Goal: Register for event/course

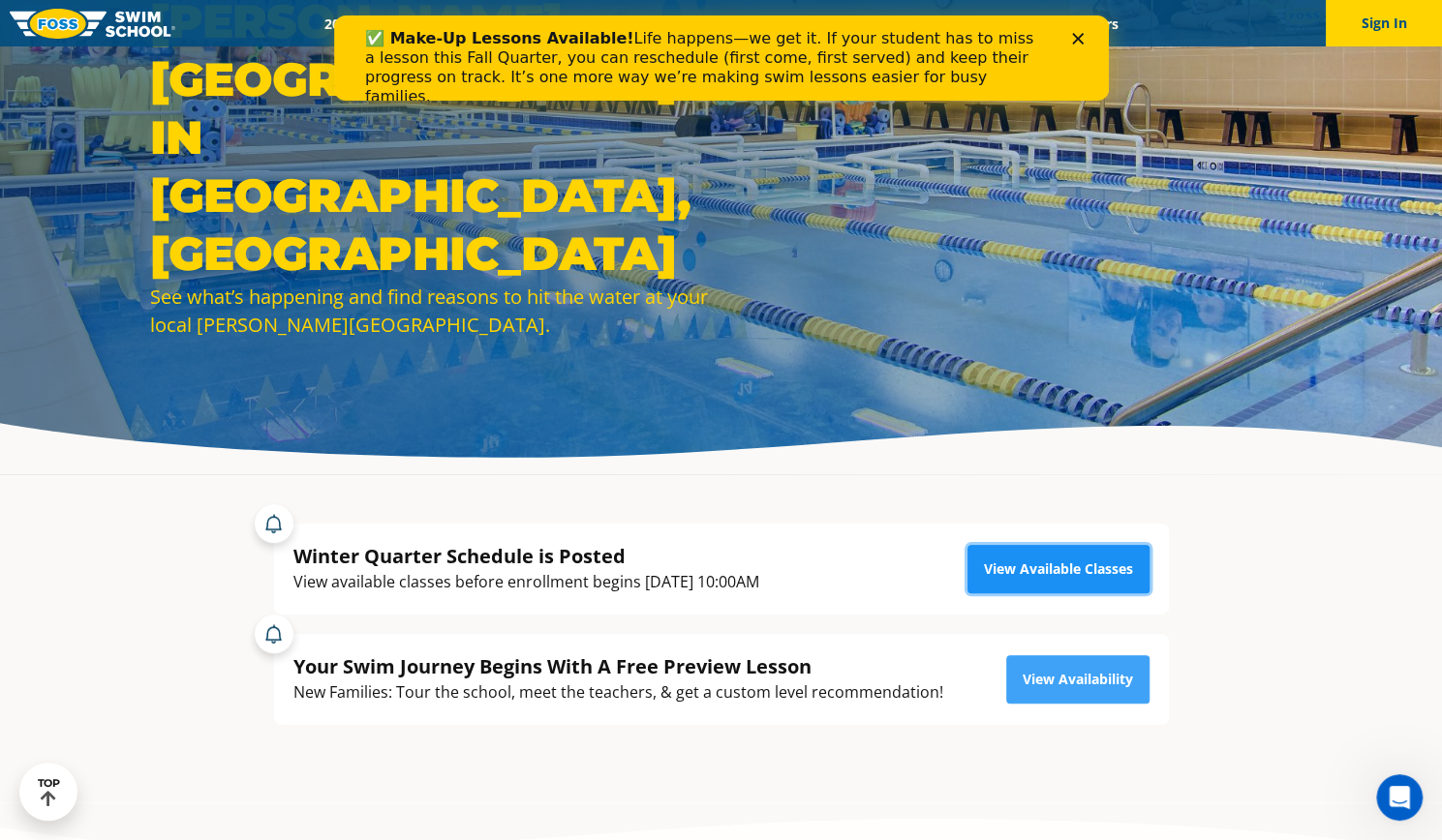
click at [1049, 576] on link "View Available Classes" at bounding box center [1058, 570] width 182 height 48
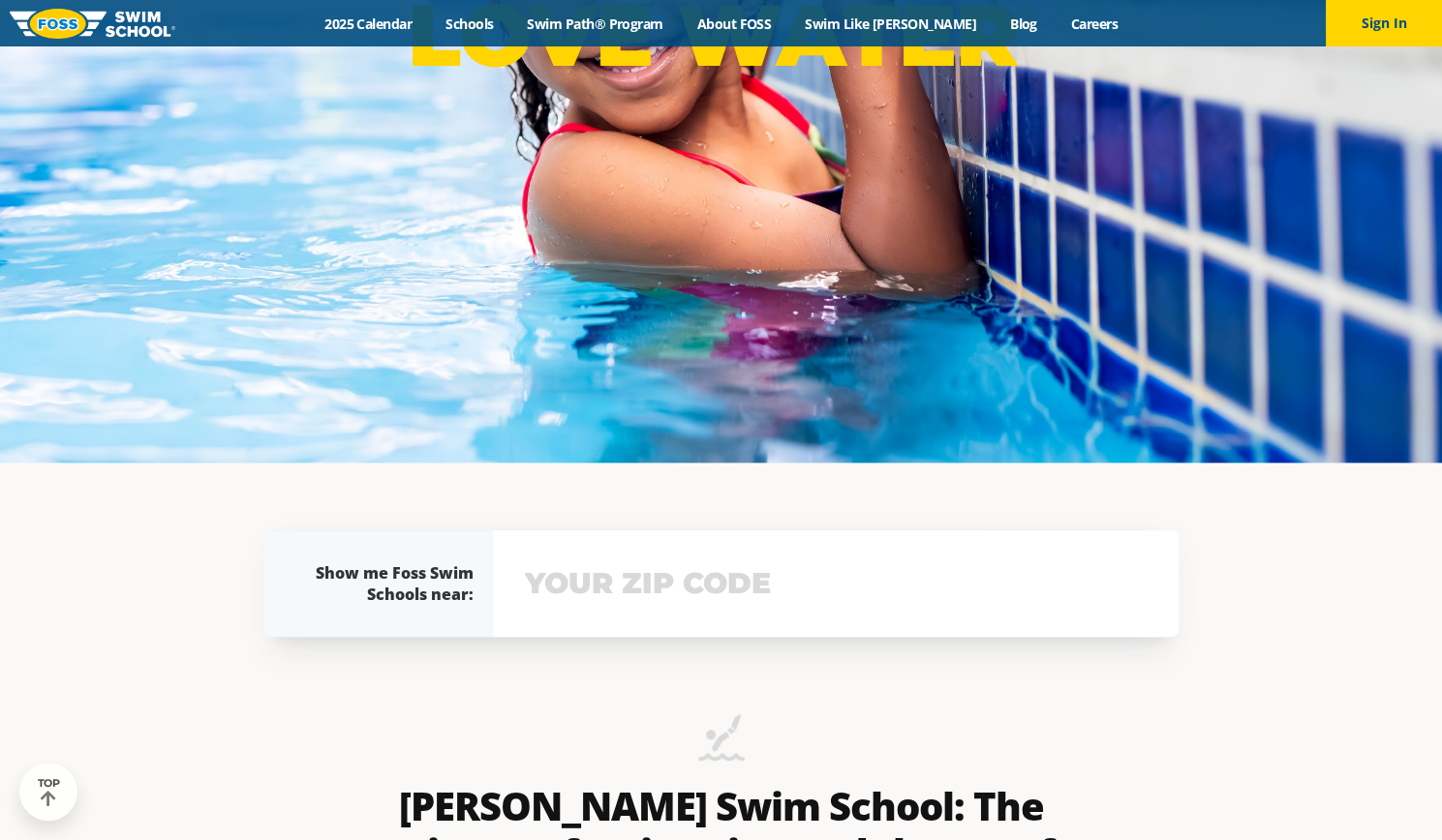
scroll to position [382, 0]
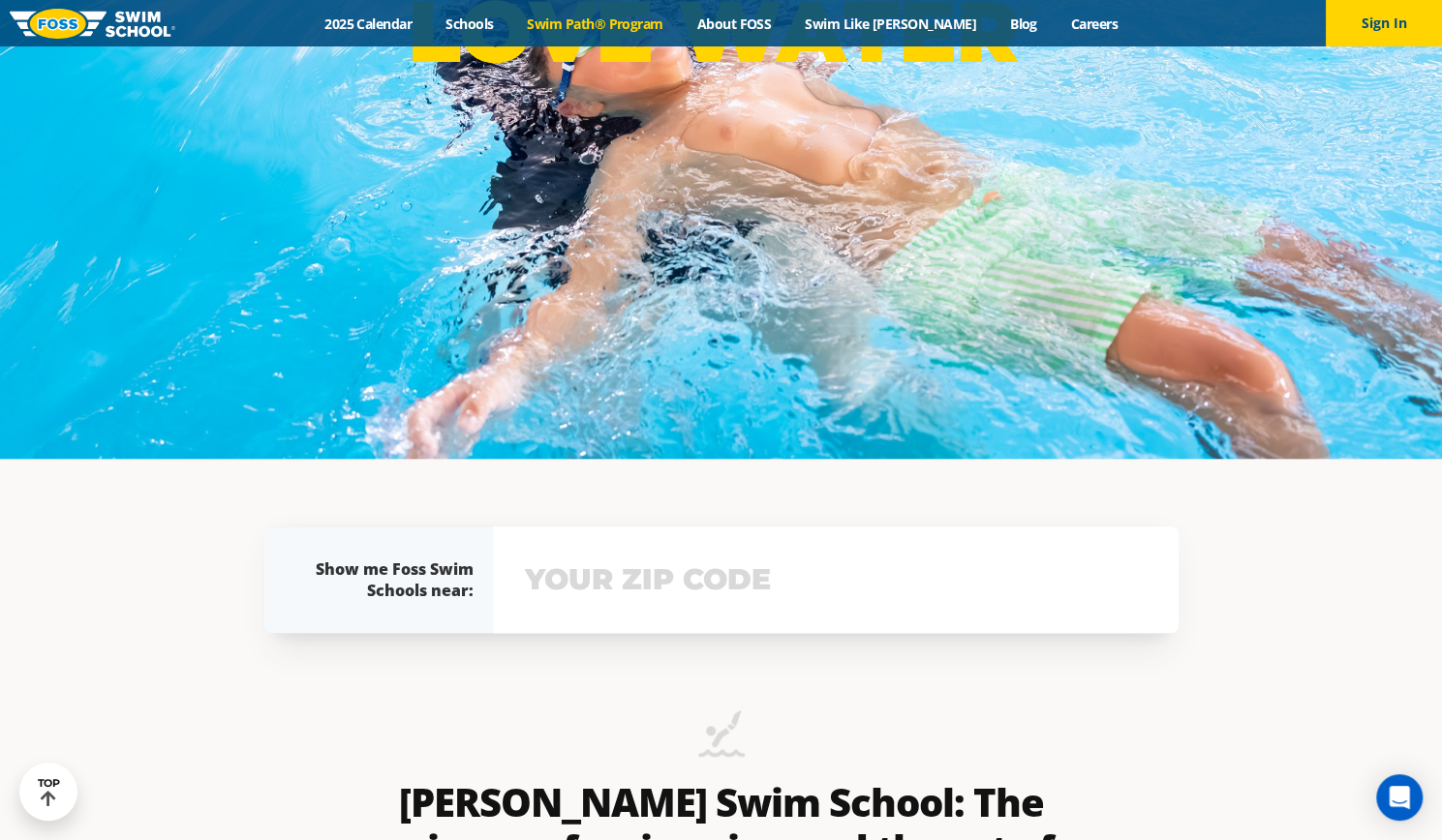
click at [631, 23] on link "Swim Path® Program" at bounding box center [595, 23] width 170 height 18
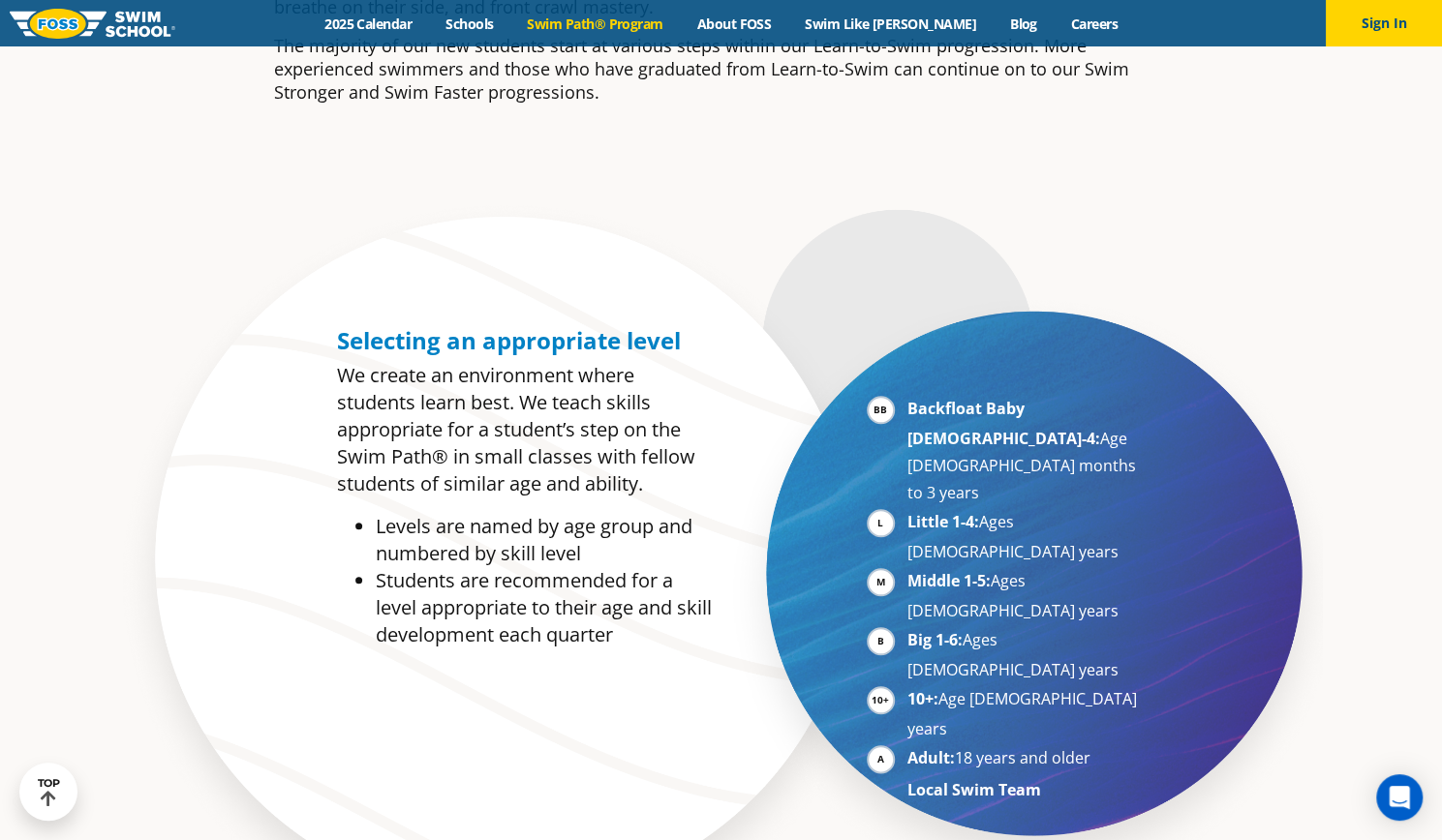
scroll to position [866, 0]
click at [918, 570] on strong "Middle 1-5:" at bounding box center [949, 580] width 83 height 21
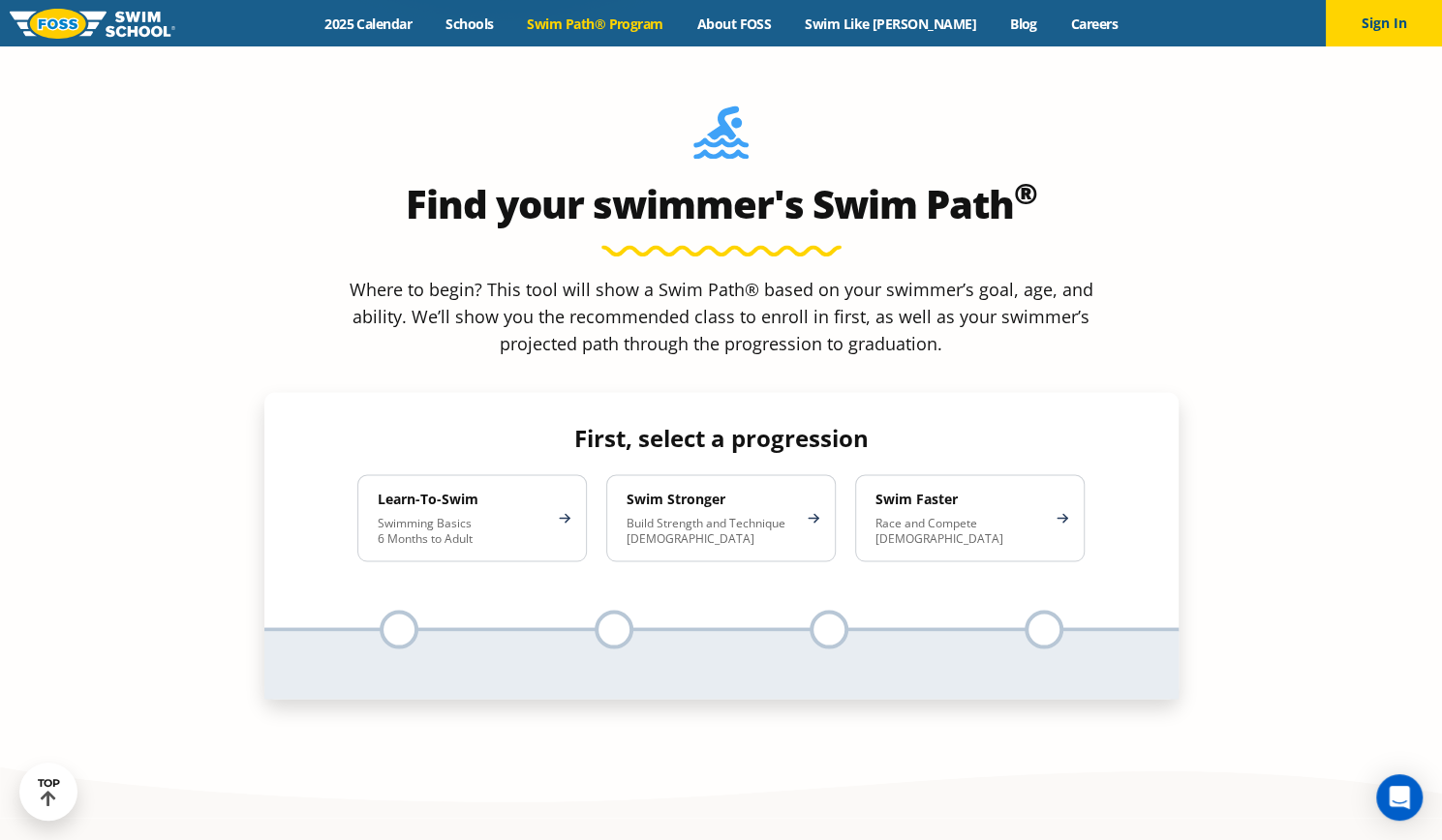
scroll to position [1785, 0]
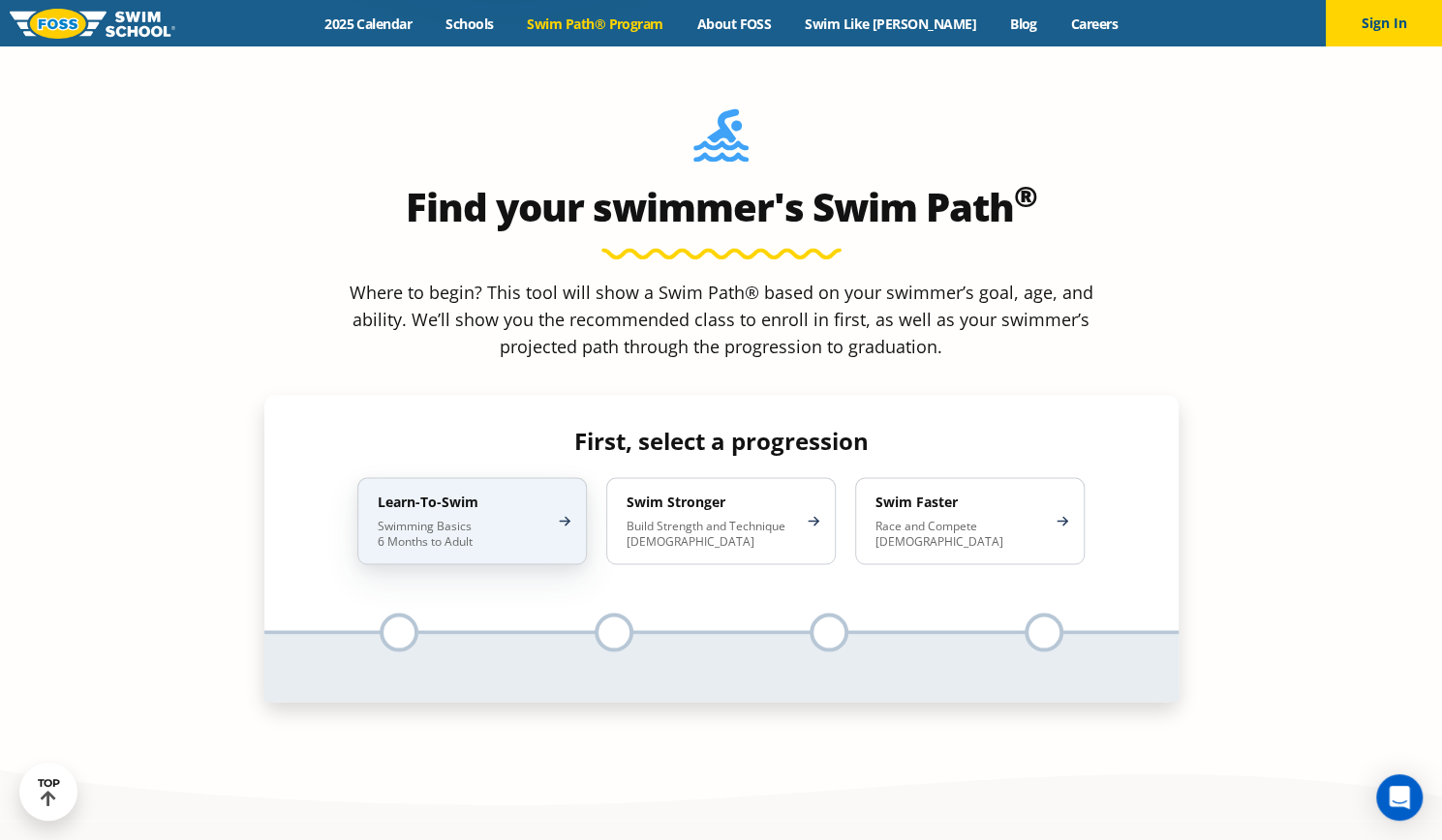
click at [516, 478] on div "Learn-To-Swim Swimming Basics 6 Months to Adult" at bounding box center [472, 521] width 230 height 87
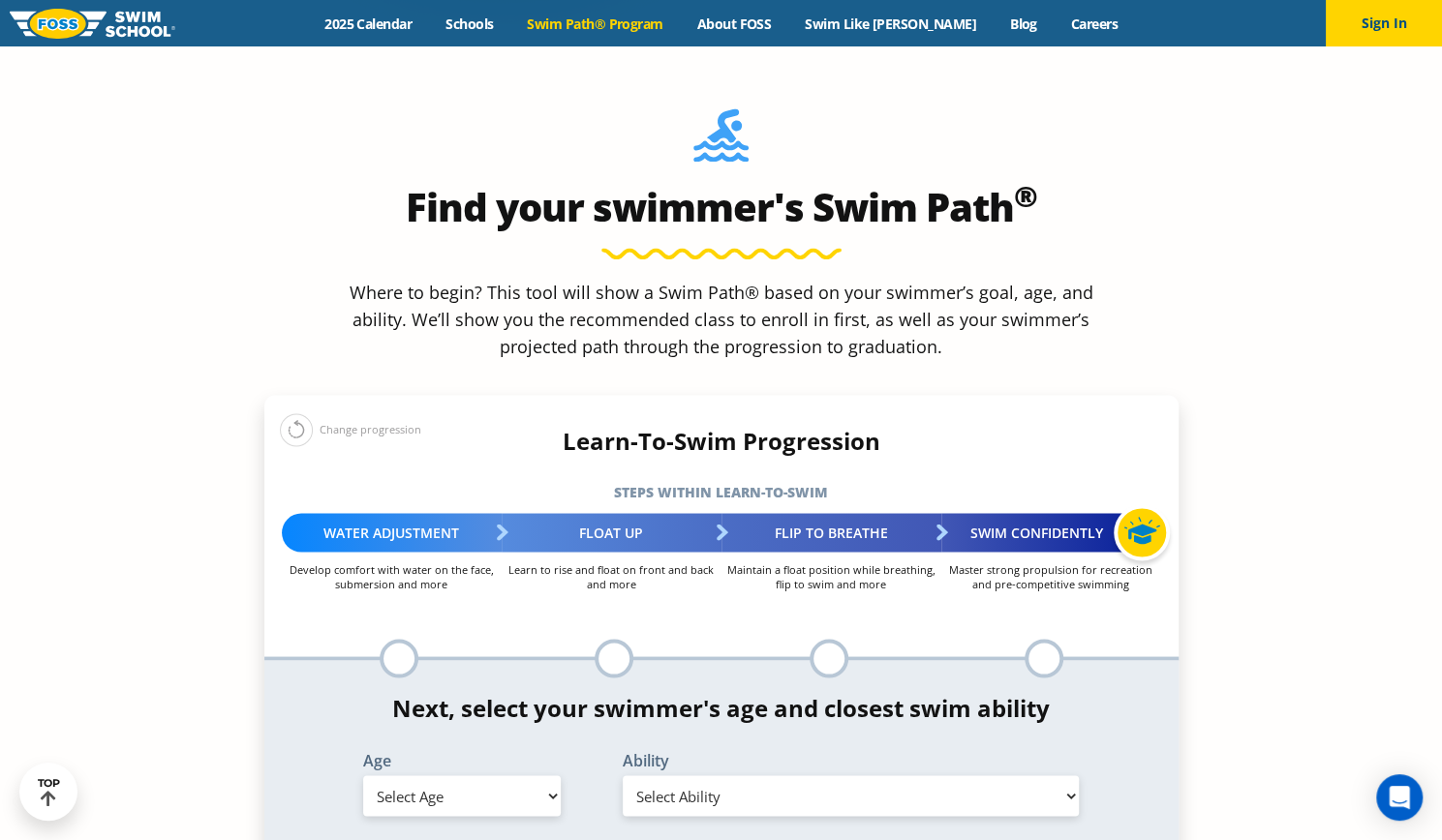
click at [530, 775] on select "Select Age 6 months - 1 year 1 year 2 years 3 years 4 years 5 years 6 years 7 y…" at bounding box center [462, 795] width 198 height 41
select select "4-years"
click at [363, 775] on select "Select Age 6 months - 1 year 1 year 2 years 3 years 4 years 5 years 6 years 7 y…" at bounding box center [462, 795] width 198 height 41
click at [803, 775] on select "Select Ability First in-water experience When in the water, reliant on a life j…" at bounding box center [851, 795] width 457 height 41
select select "4-years-in-open-water-able-to-swim-for-at-least-15-ft-back-to-safety-while-flip…"
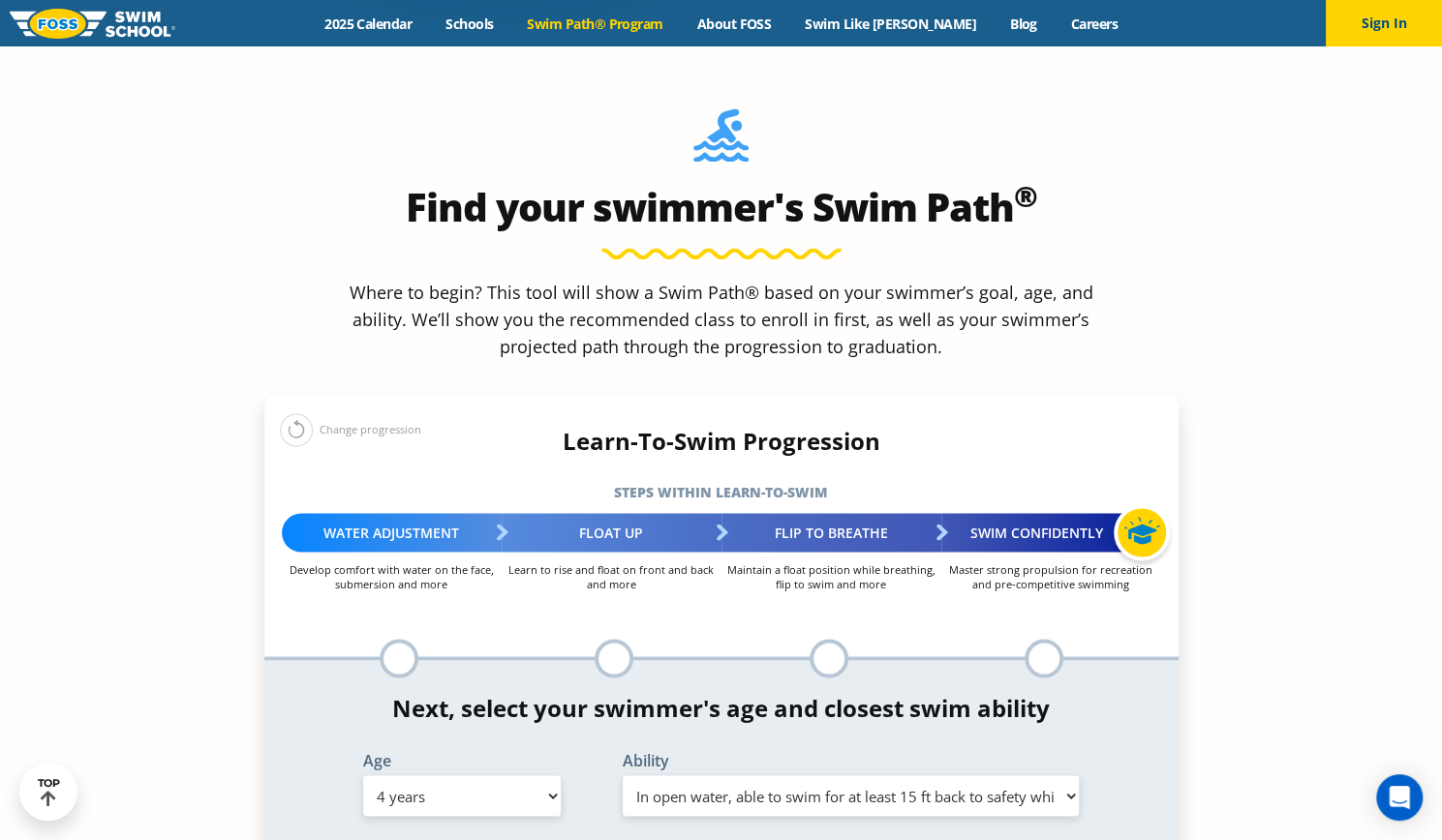
click at [622, 775] on select "Select Ability First in-water experience When in the water, reliant on a life j…" at bounding box center [851, 795] width 457 height 41
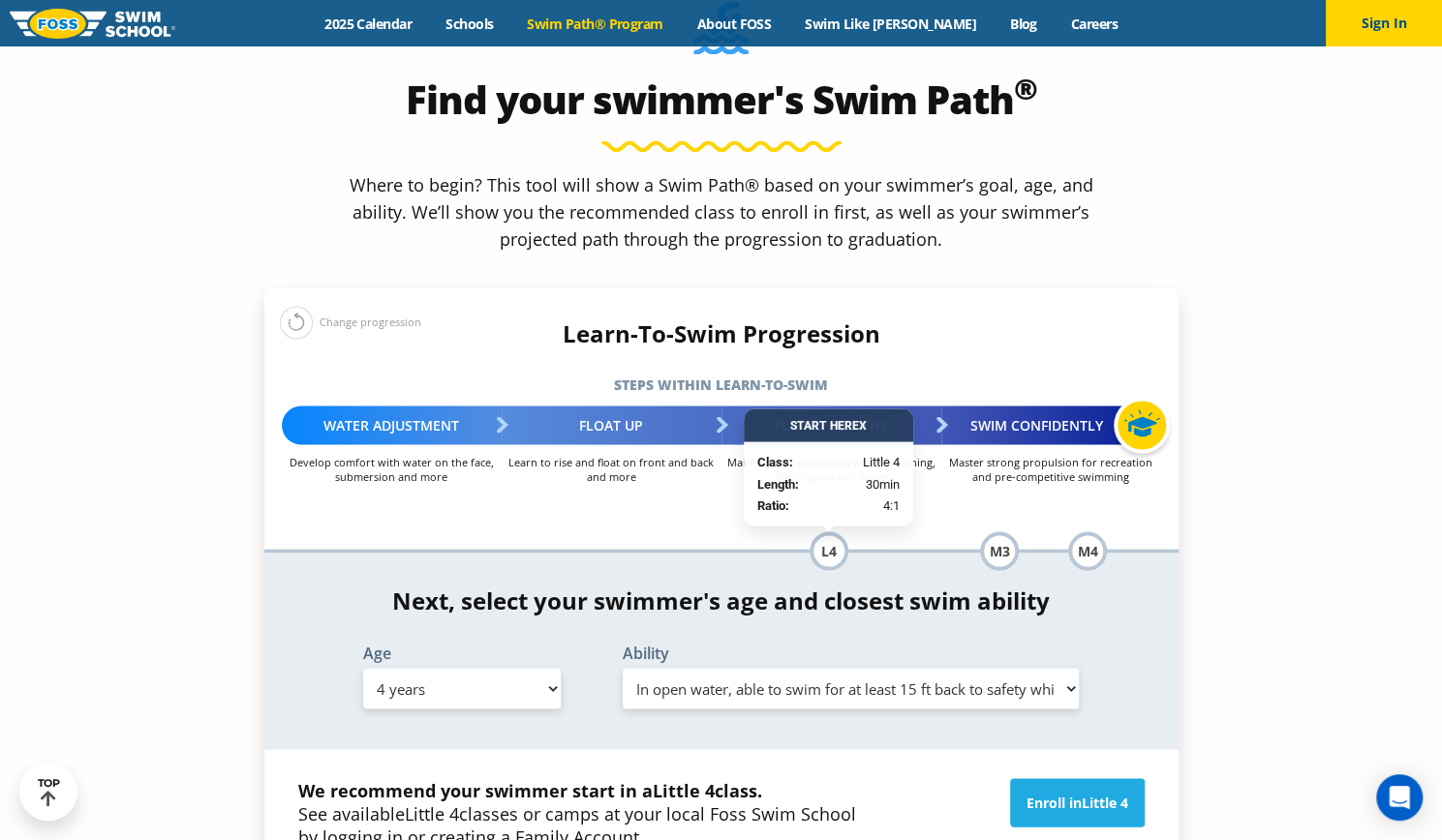
scroll to position [1893, 0]
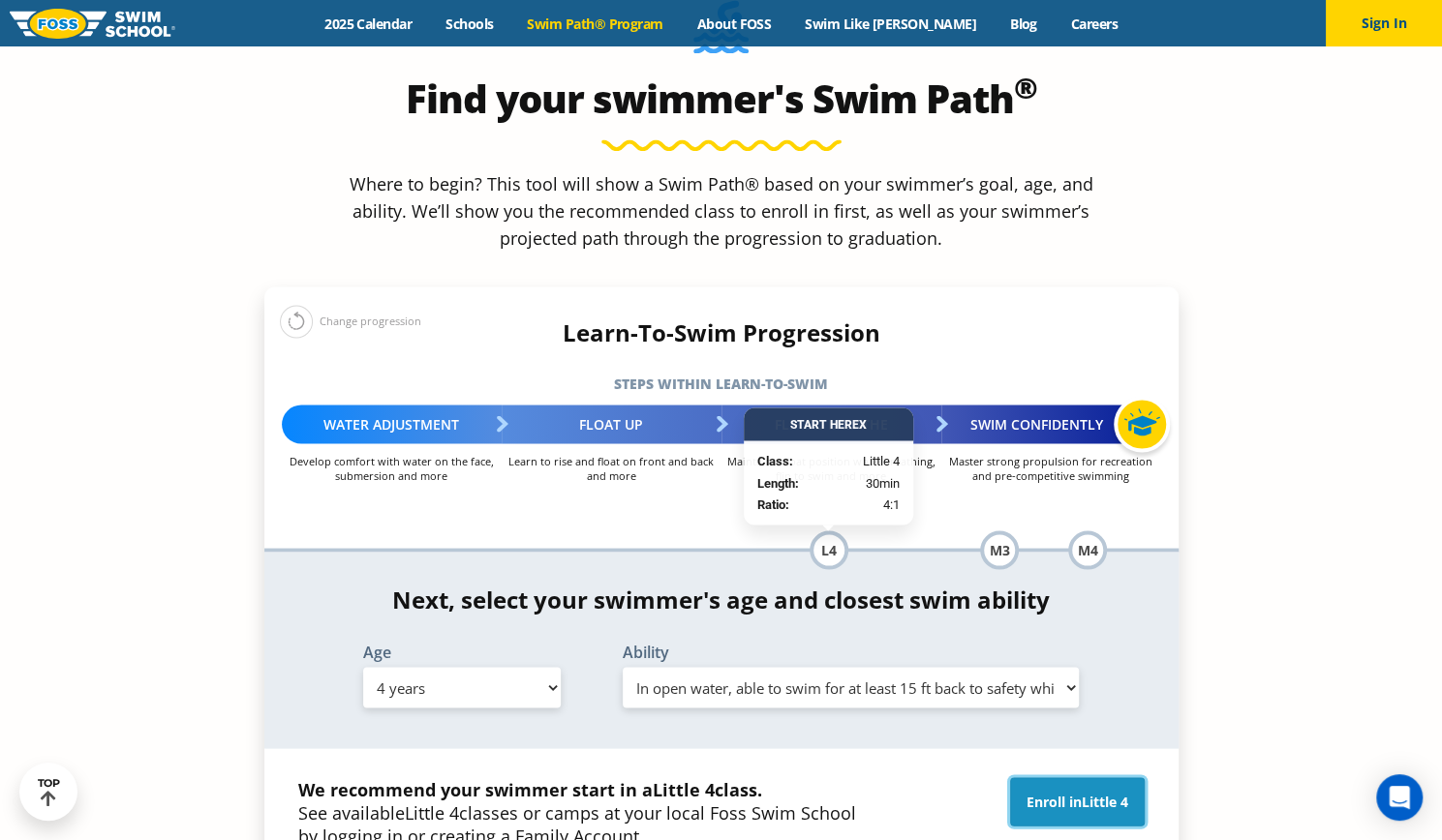
click at [1067, 777] on link "Enroll in Little 4" at bounding box center [1077, 801] width 135 height 48
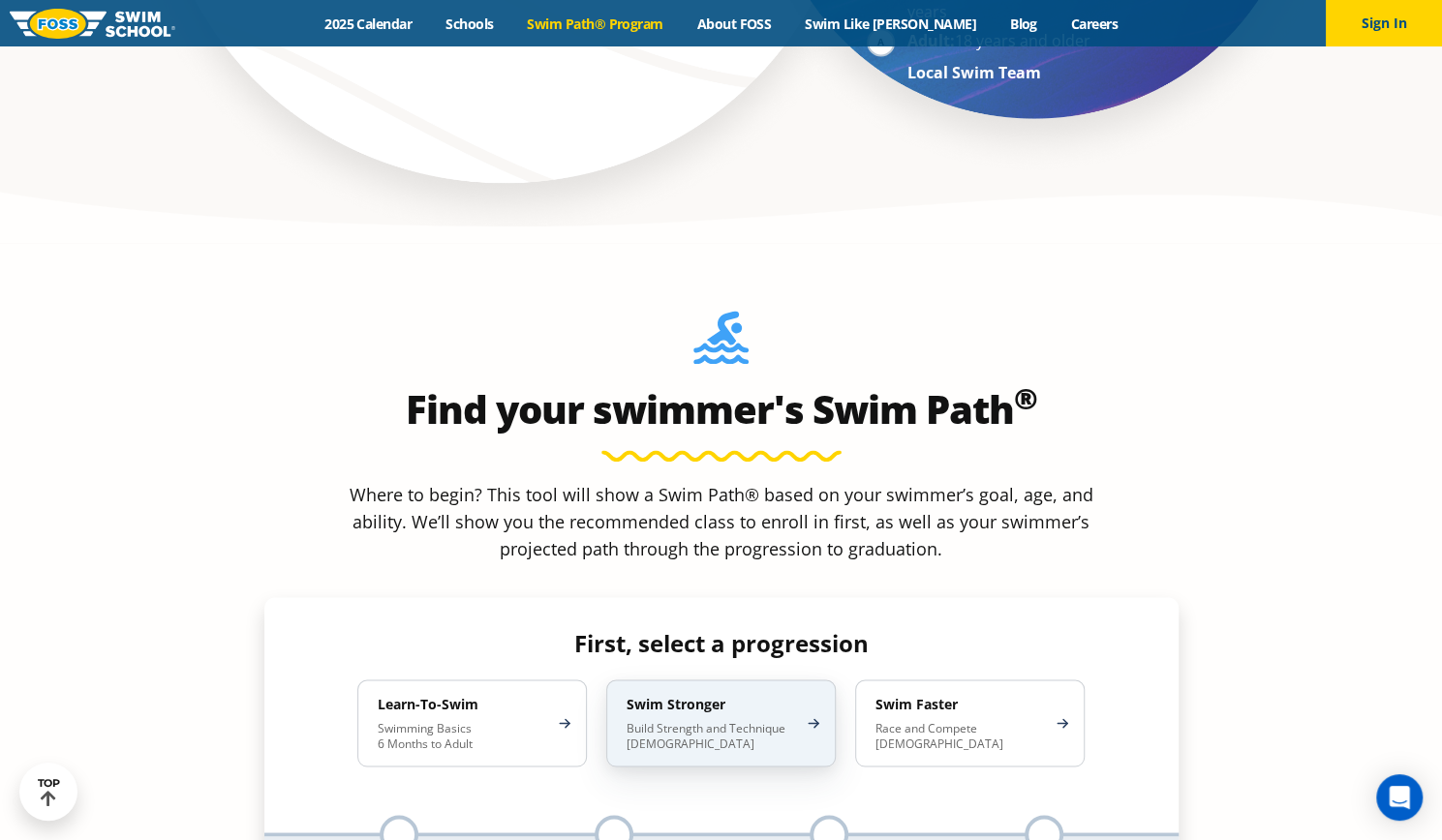
scroll to position [1582, 0]
click at [716, 680] on div "Swim Stronger Build Strength and Technique 5-13 Years Old" at bounding box center [720, 724] width 230 height 87
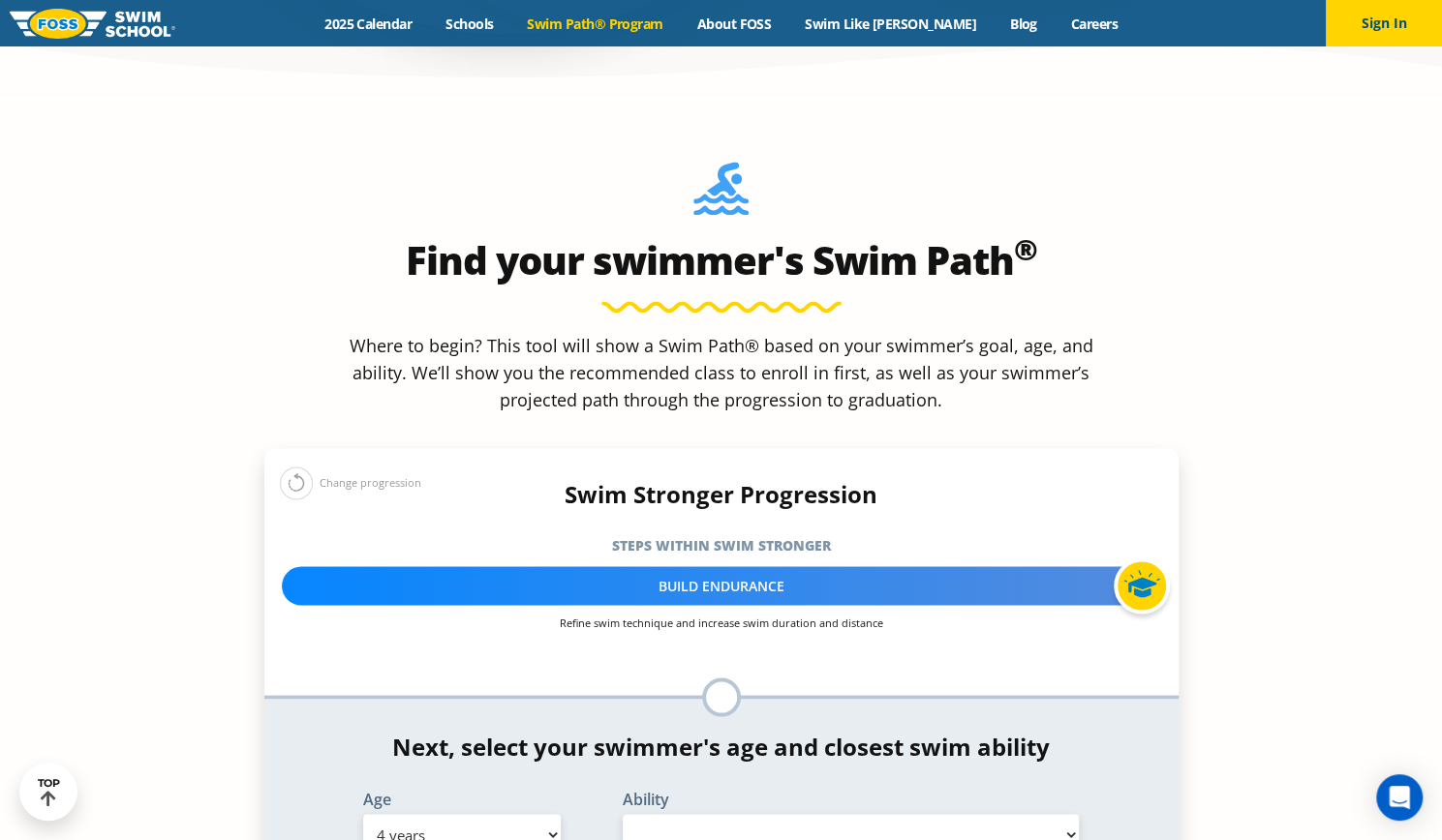
scroll to position [1733, 0]
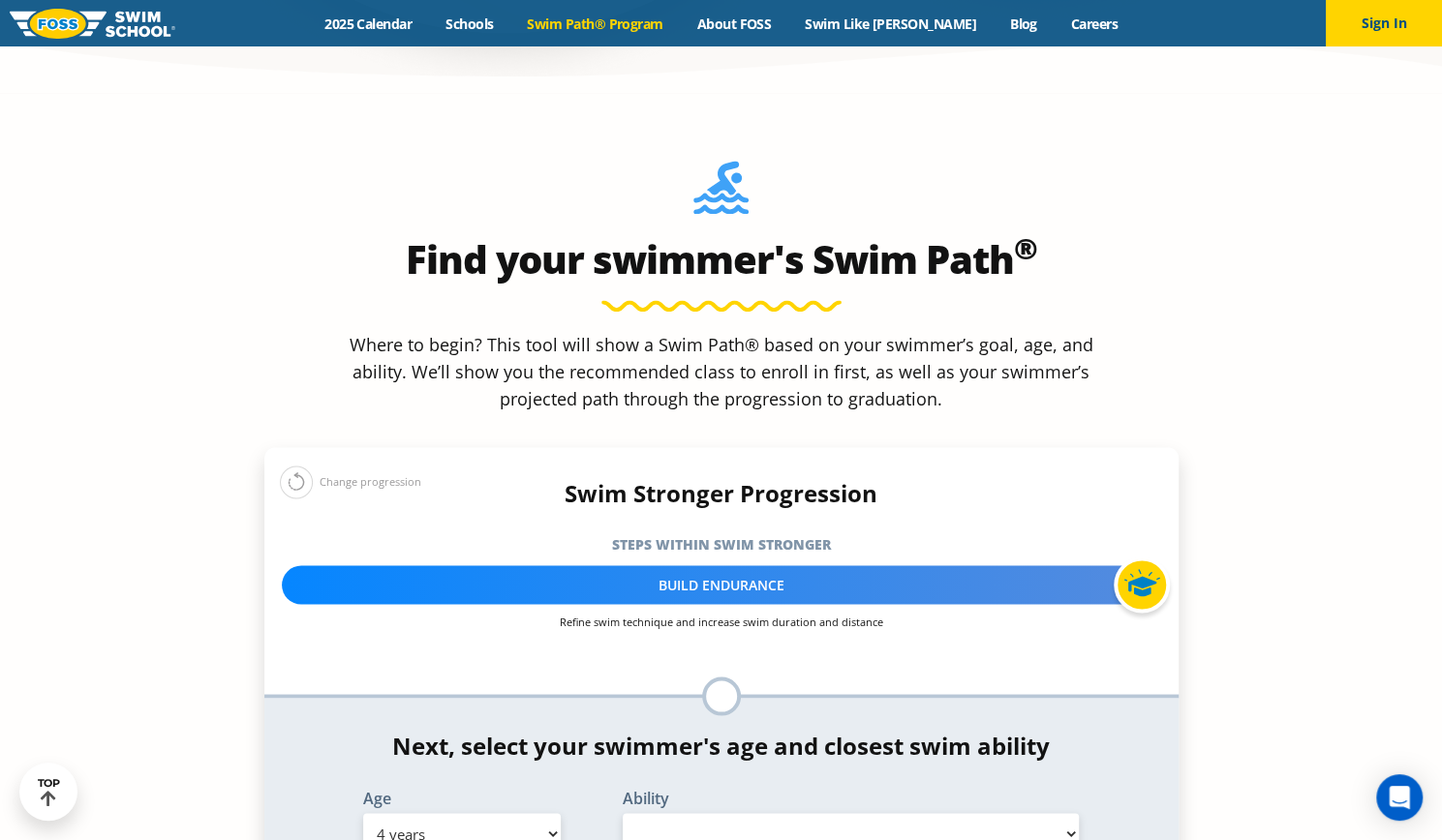
click at [723, 676] on div at bounding box center [721, 696] width 39 height 39
click at [703, 813] on select "Select Ability" at bounding box center [851, 833] width 457 height 41
click at [505, 813] on select "Select Age 6 months - 1 year 1 year 2 years 3 years 4 years 5 years 6 years 7 y…" at bounding box center [462, 833] width 198 height 41
click at [363, 813] on select "Select Age 6 months - 1 year 1 year 2 years 3 years 4 years 5 years 6 years 7 y…" at bounding box center [462, 833] width 198 height 41
click at [509, 813] on select "Select Age 6 months - 1 year 1 year 2 years 3 years 4 years 5 years 6 years 7 y…" at bounding box center [462, 833] width 198 height 41
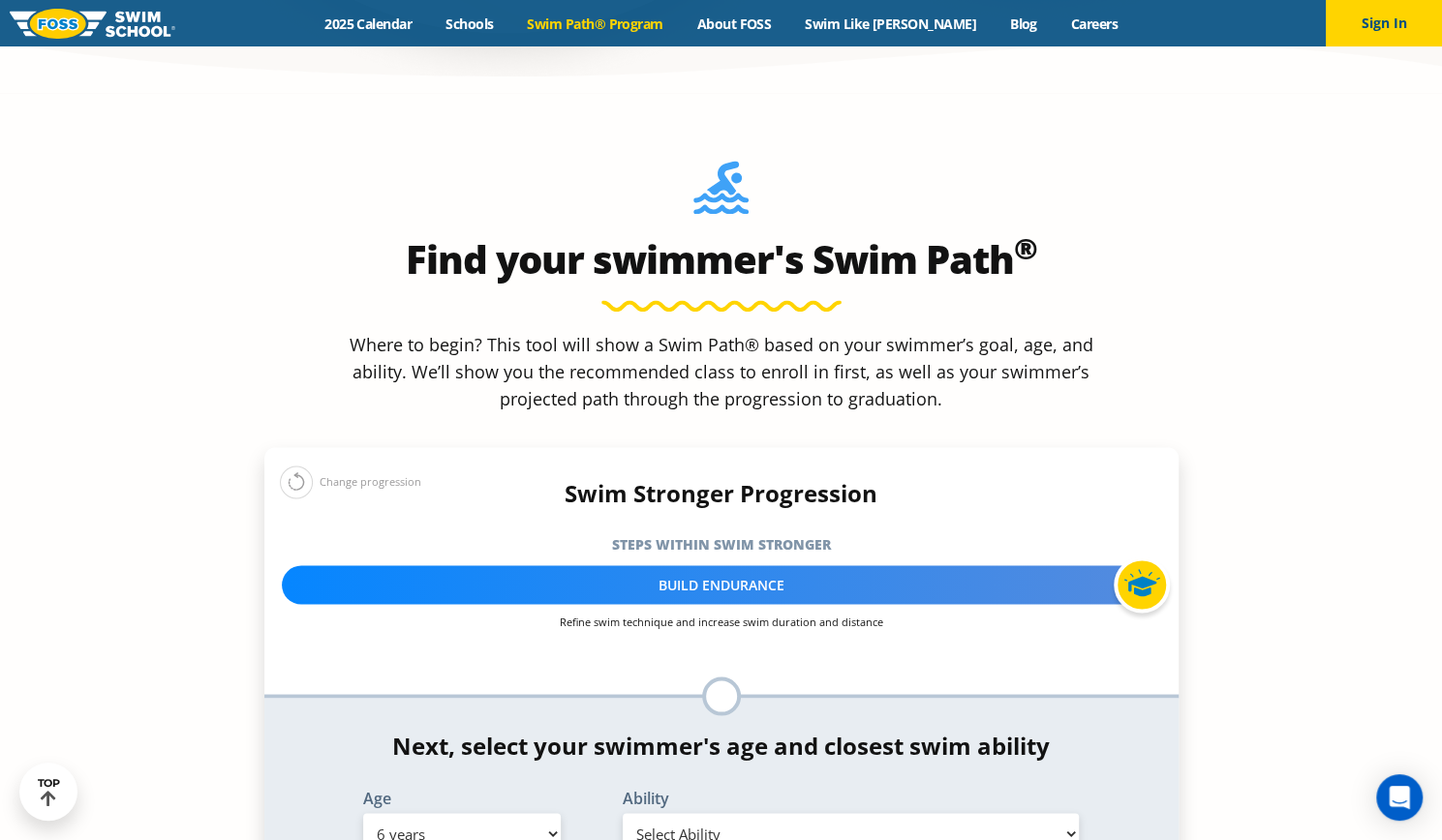
select select "5-years"
click at [363, 813] on select "Select Age 6 months - 1 year 1 year 2 years 3 years 4 years 5 years 6 years 7 y…" at bounding box center [462, 833] width 198 height 41
click at [782, 790] on label "Ability" at bounding box center [851, 797] width 457 height 16
click at [807, 813] on select "Select Ability First in-water experience When in the water, reliant on a life j…" at bounding box center [851, 833] width 457 height 41
click at [255, 482] on div "Find your swimmer's Swim Path ® Where to begin? This tool will show a Swim Path…" at bounding box center [721, 527] width 933 height 753
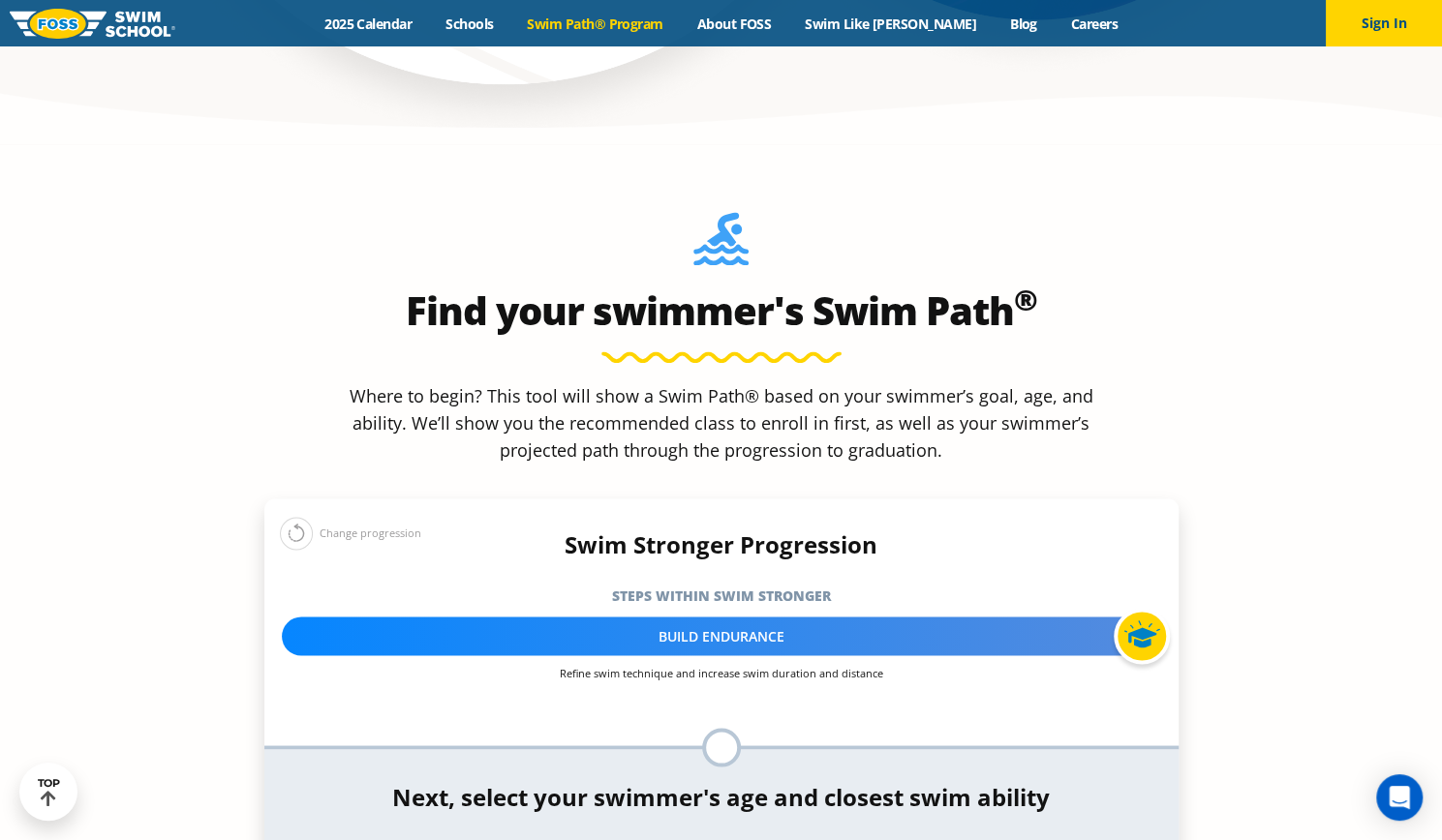
scroll to position [1681, 0]
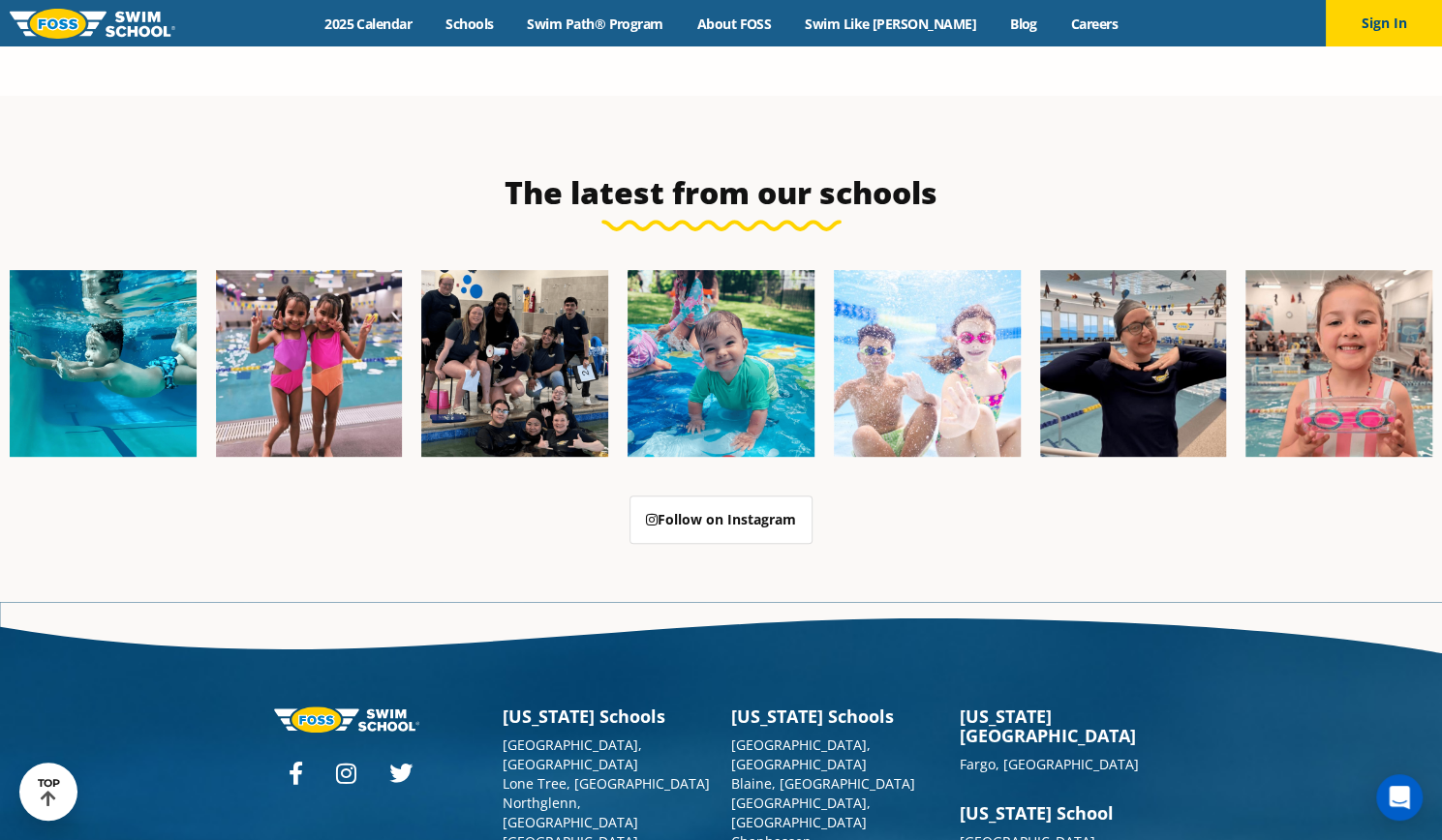
scroll to position [4682, 0]
